Goal: Download file/media

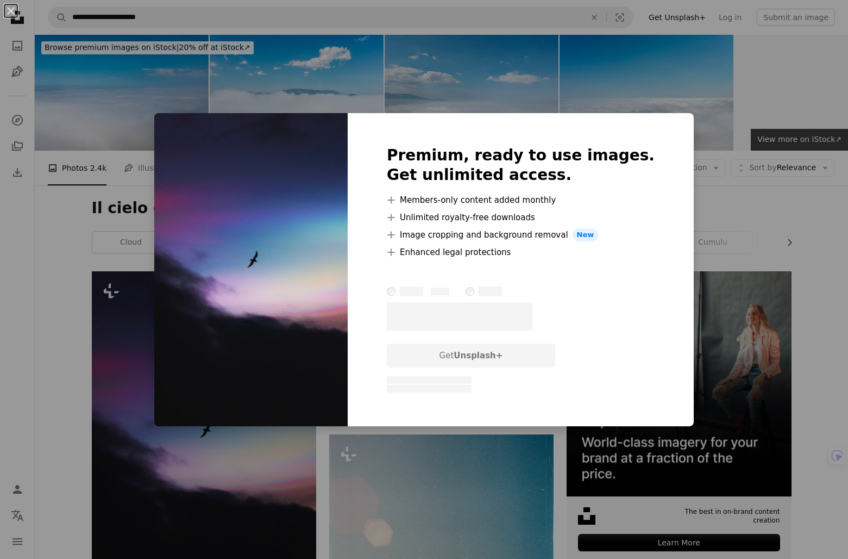
scroll to position [143, 0]
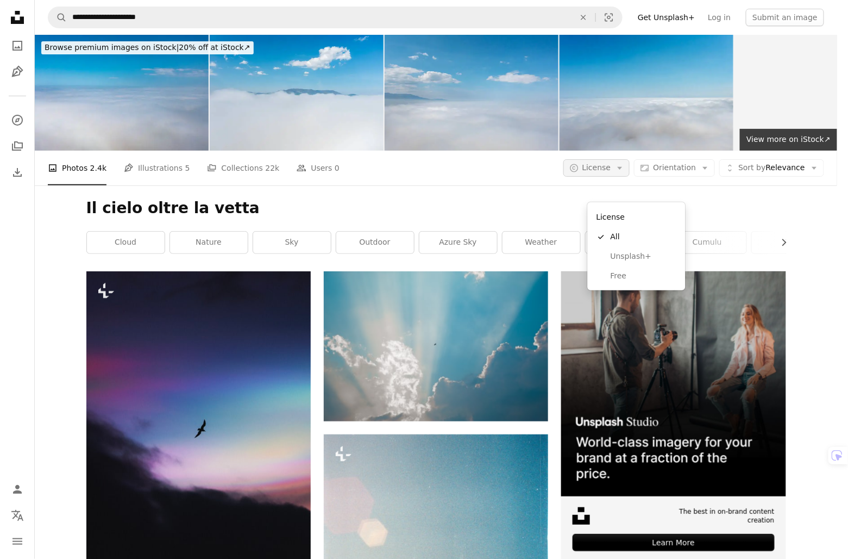
scroll to position [143, 0]
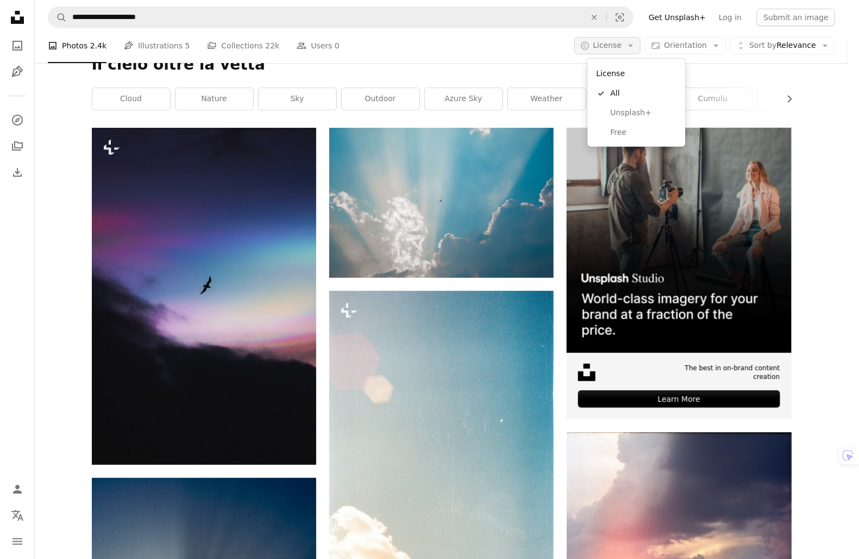
click at [636, 47] on icon "Arrow down" at bounding box center [631, 46] width 10 height 10
click at [640, 128] on span "Free" at bounding box center [644, 132] width 66 height 11
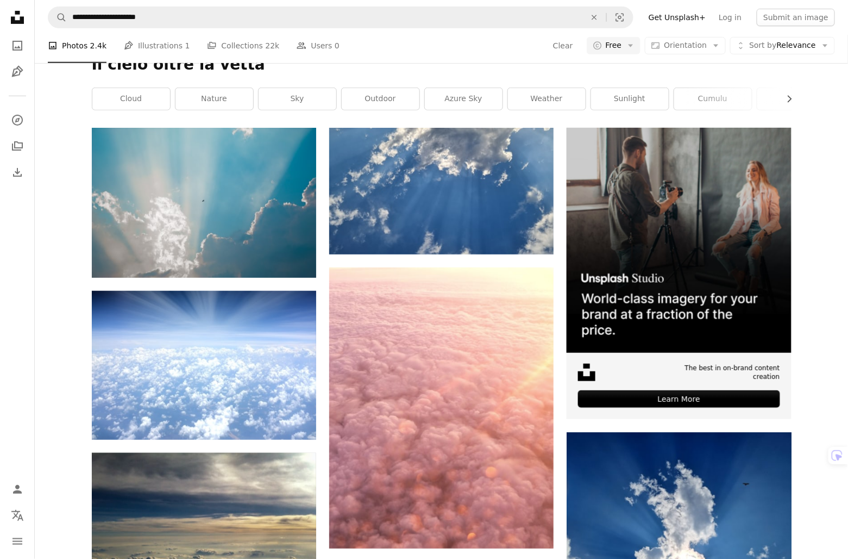
scroll to position [579, 0]
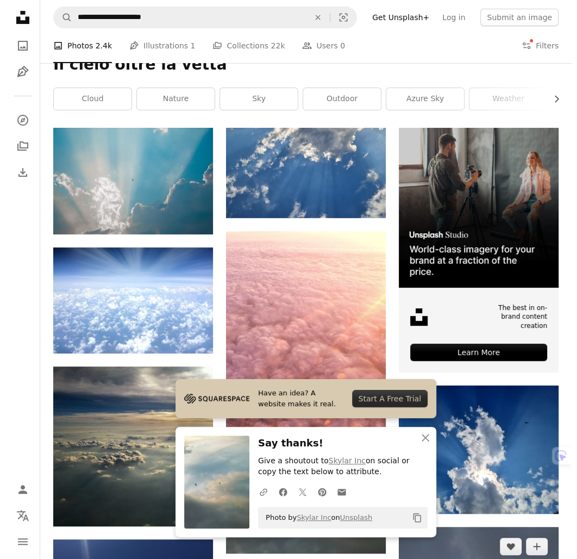
scroll to position [464, 0]
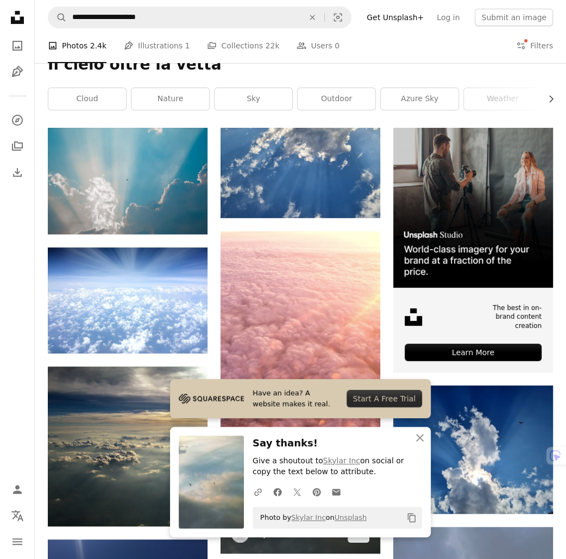
click at [278, 444] on img at bounding box center [301, 498] width 160 height 109
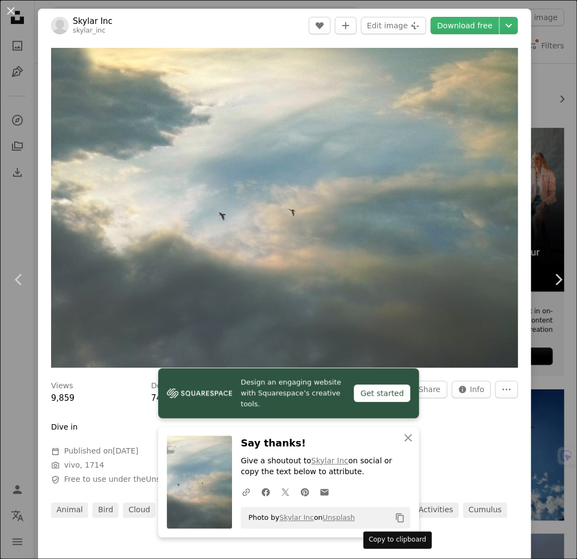
click at [396, 517] on icon "Copy to clipboard" at bounding box center [400, 517] width 8 height 9
click at [241, 492] on icon "A URL sharing icon (chains)" at bounding box center [246, 492] width 10 height 10
click at [483, 444] on div "Views 9,859 Downloads 74 A forward-right arrow Share Info icon Info More Action…" at bounding box center [284, 445] width 493 height 145
click at [99, 22] on link "Skylar Inc" at bounding box center [93, 21] width 40 height 11
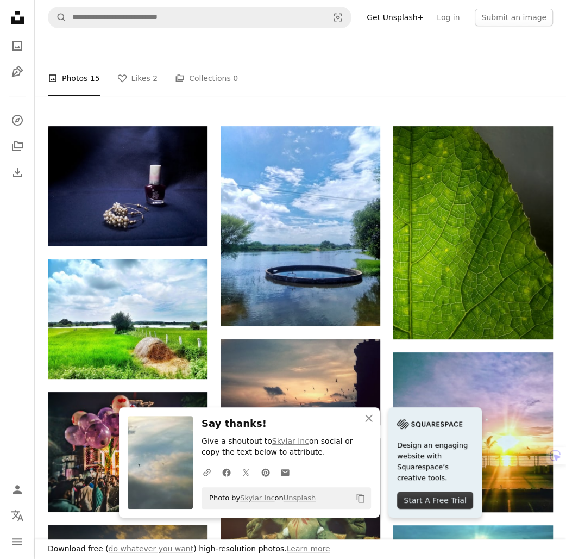
click at [535, 28] on div "animal landscape outdoor plant scenery" at bounding box center [387, 20] width 333 height 15
drag, startPoint x: 222, startPoint y: 82, endPoint x: 318, endPoint y: 80, distance: 95.6
copy div "Skylar Inc"
